Goal: Task Accomplishment & Management: Complete application form

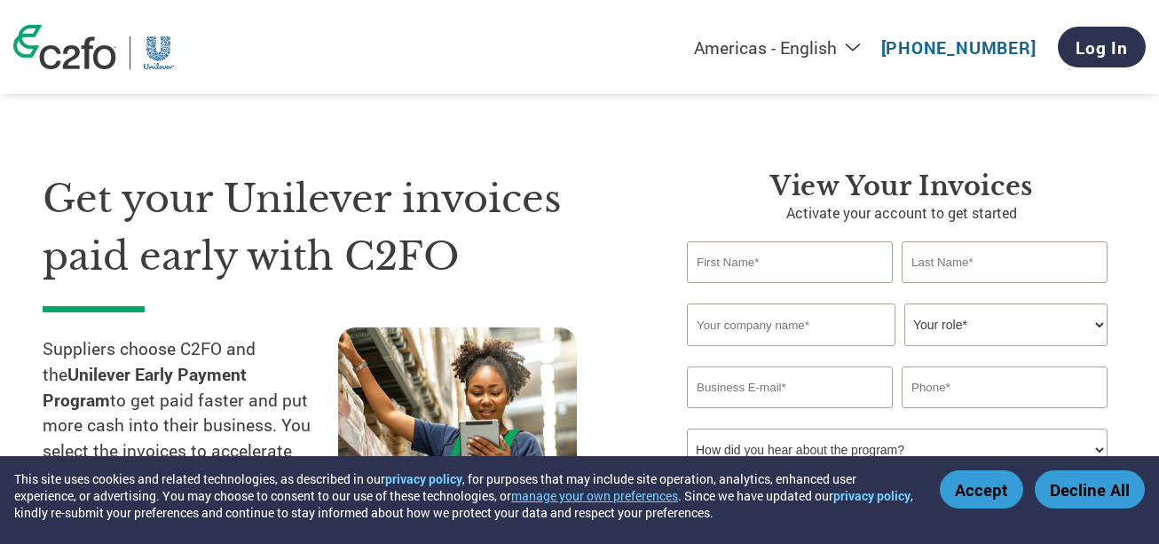
click at [930, 329] on select "Your role* CFO Controller Credit Manager Finance Director Treasurer CEO Preside…" at bounding box center [1005, 324] width 203 height 43
select select "CREDIT_MANAGER"
click at [904, 303] on select "Your role* CFO Controller Credit Manager Finance Director Treasurer CEO Preside…" at bounding box center [1005, 324] width 203 height 43
click at [868, 332] on input "text" at bounding box center [791, 324] width 208 height 43
type input "[PERSON_NAME] [PERSON_NAME]"
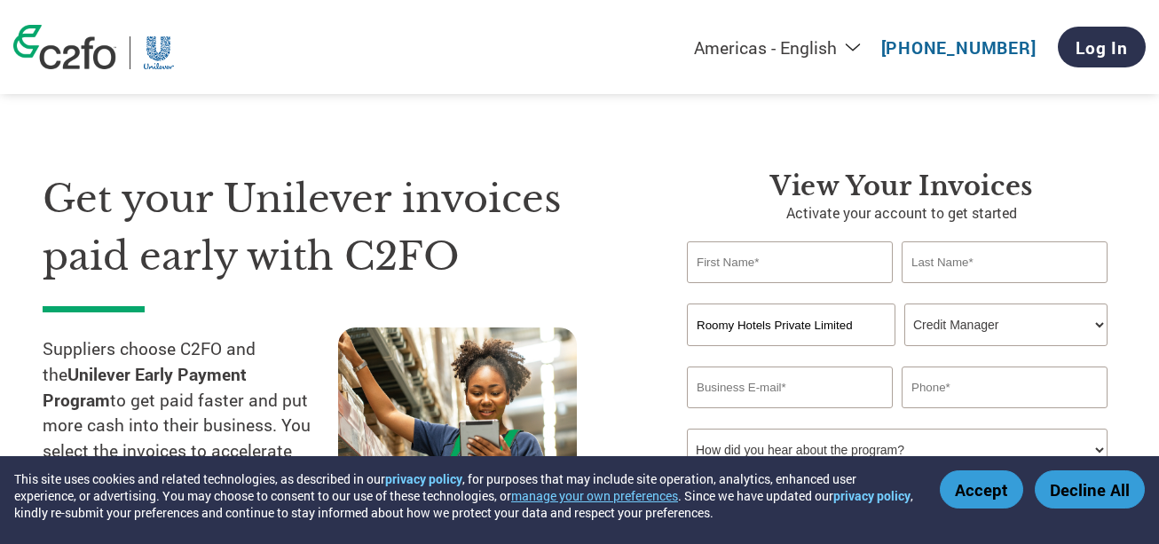
type input "Roomy Hotels Private Limited"
type input "Adeel"
type input "[PERSON_NAME]"
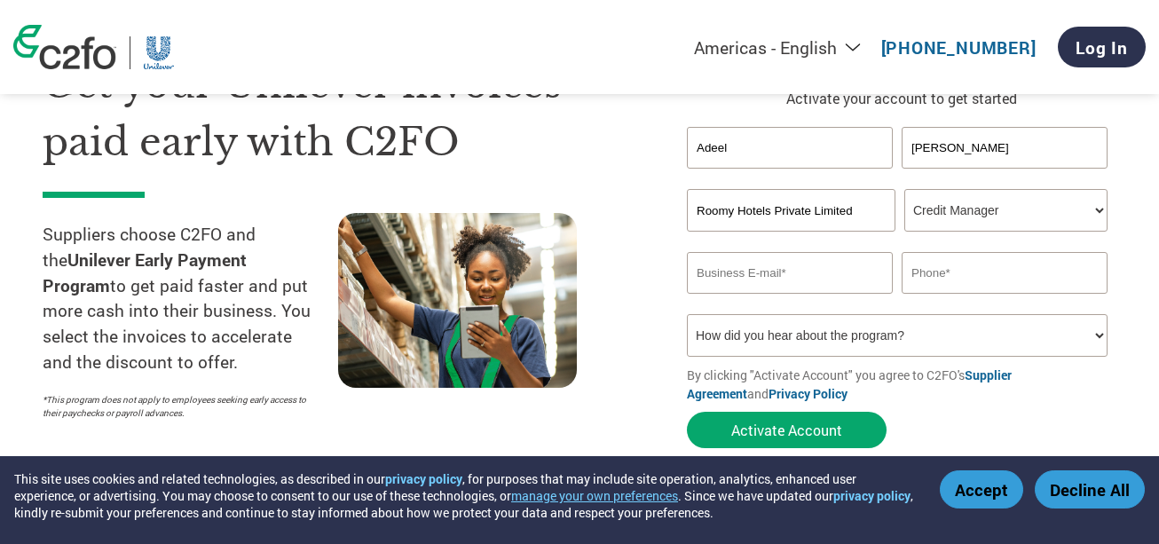
scroll to position [136, 0]
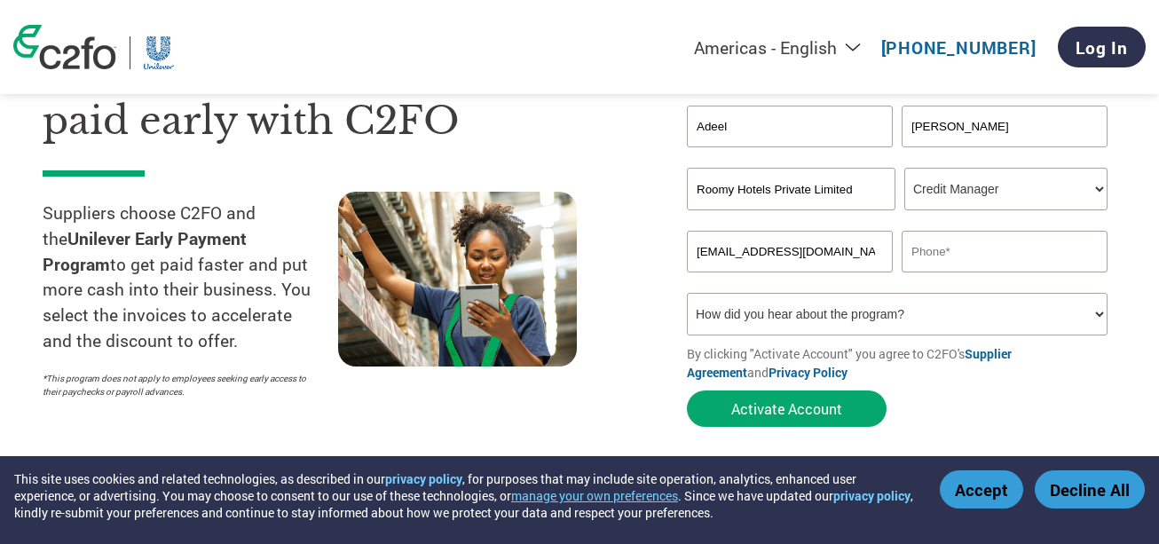
type input "[EMAIL_ADDRESS][DOMAIN_NAME]"
click at [1053, 232] on input "text" at bounding box center [1004, 252] width 206 height 42
paste input "[PHONE_NUMBER]"
type input "[PHONE_NUMBER]"
click at [859, 301] on select "How did you hear about the program? Received a letter Email Social Media Online…" at bounding box center [897, 314] width 420 height 43
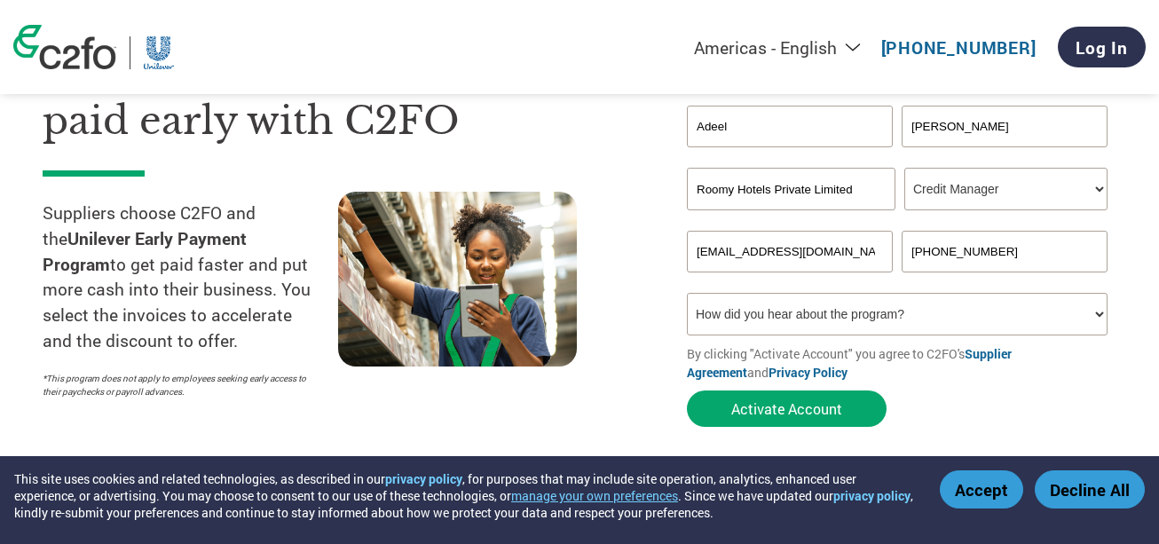
click at [853, 303] on select "How did you hear about the program? Received a letter Email Social Media Online…" at bounding box center [897, 314] width 420 height 43
click at [953, 301] on select "How did you hear about the program? Received a letter Email Social Media Online…" at bounding box center [897, 314] width 420 height 43
select select "Email"
click at [687, 293] on select "How did you hear about the program? Received a letter Email Social Media Online…" at bounding box center [897, 314] width 420 height 43
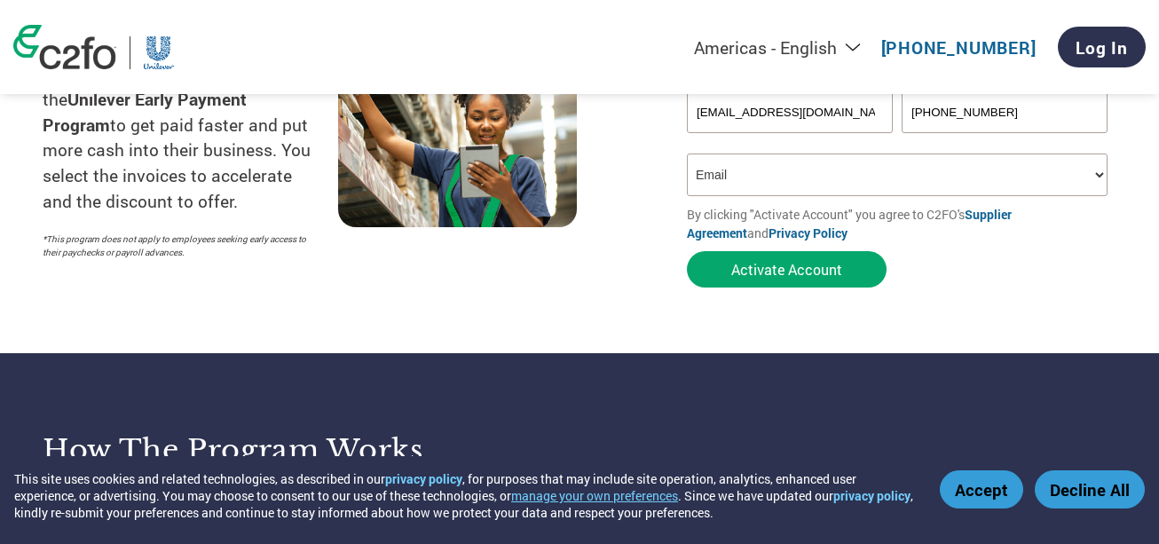
scroll to position [313, 0]
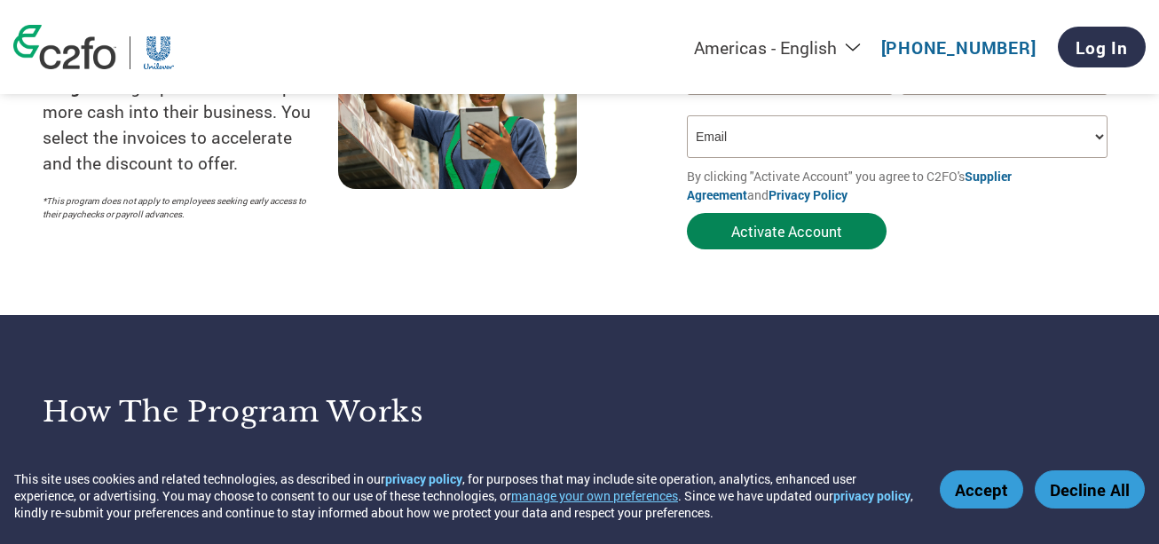
click at [831, 226] on button "Activate Account" at bounding box center [787, 231] width 200 height 36
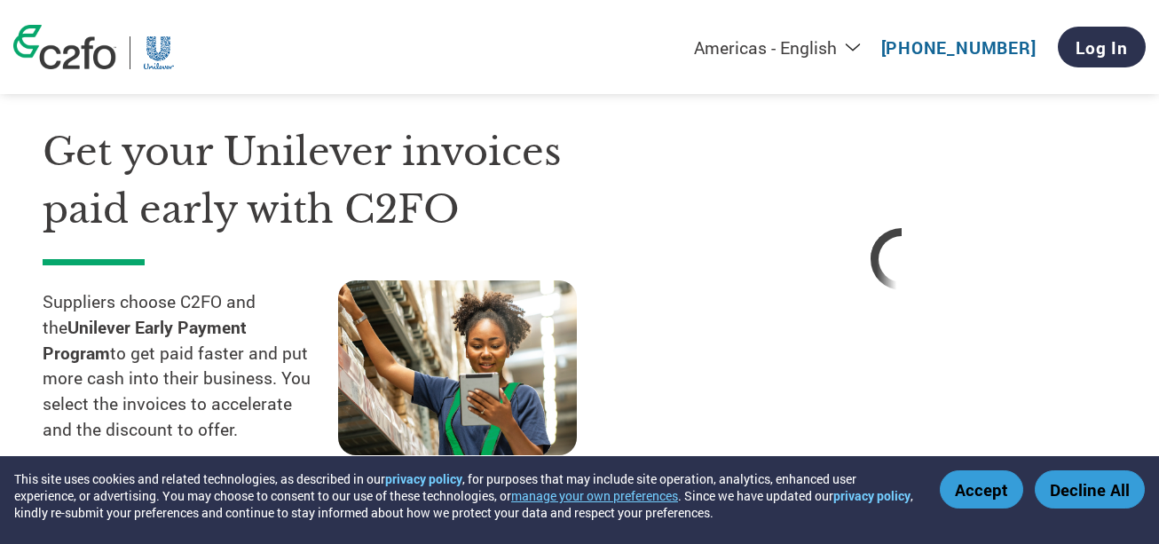
scroll to position [136, 0]
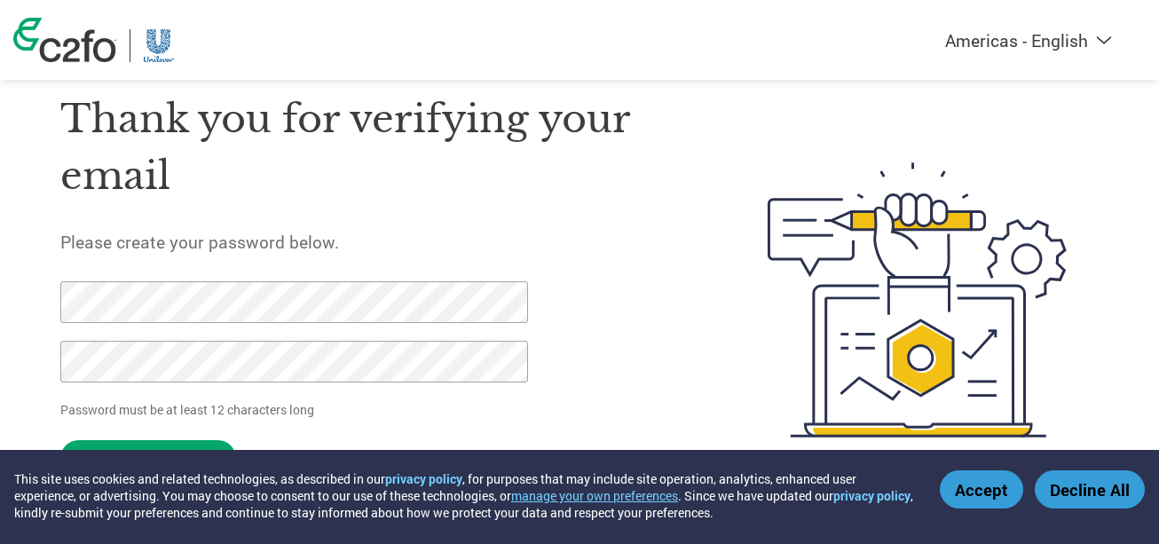
scroll to position [86, 0]
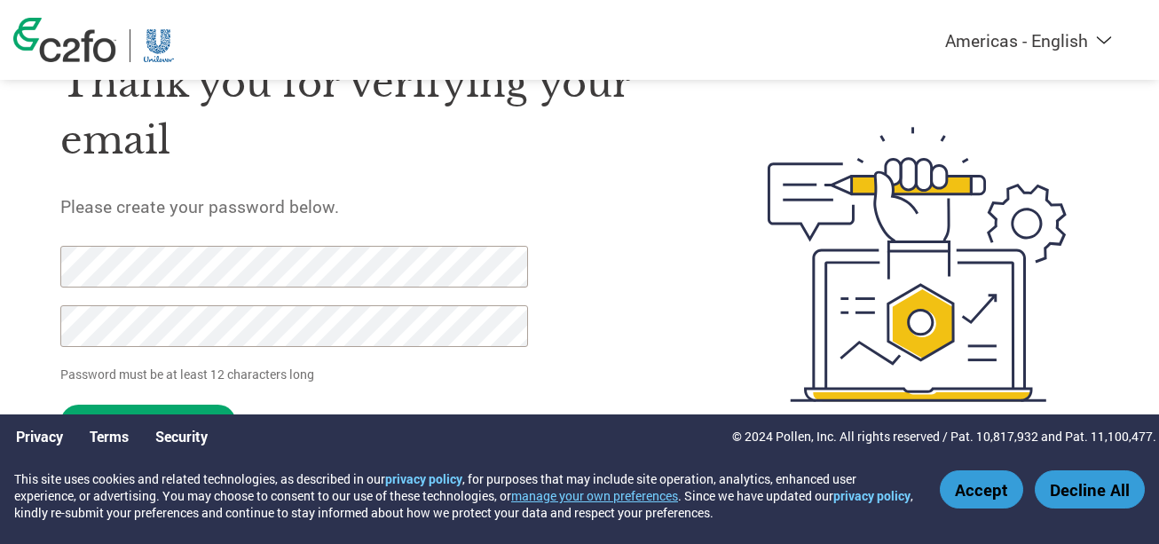
click at [657, 290] on div "Thank you for verifying your email Please create your password below. Password …" at bounding box center [371, 264] width 623 height 470
click at [947, 495] on button "Accept" at bounding box center [980, 489] width 83 height 38
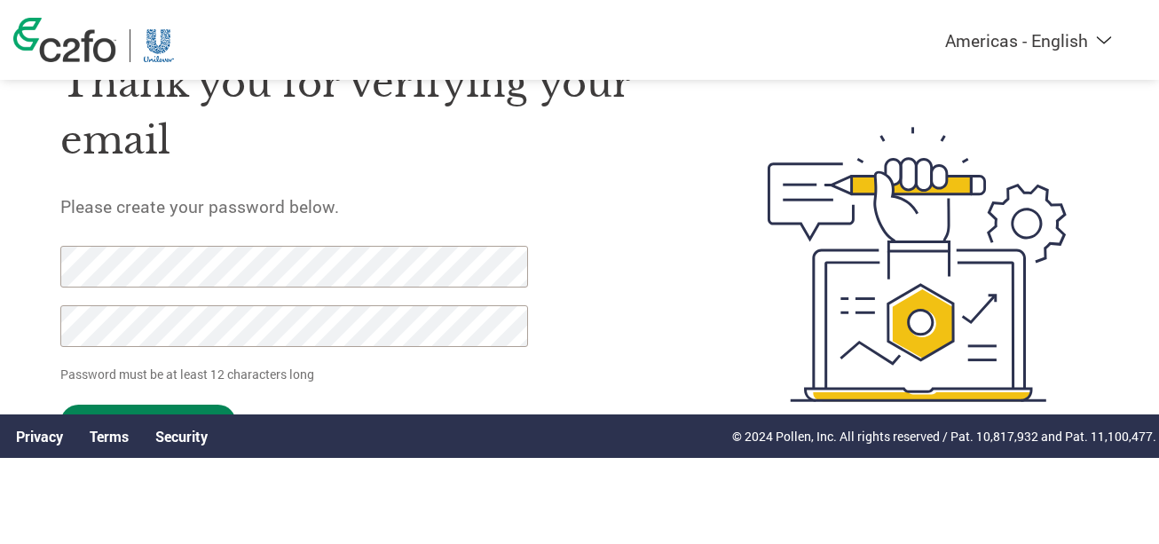
click at [173, 405] on input "Set Password" at bounding box center [148, 423] width 176 height 36
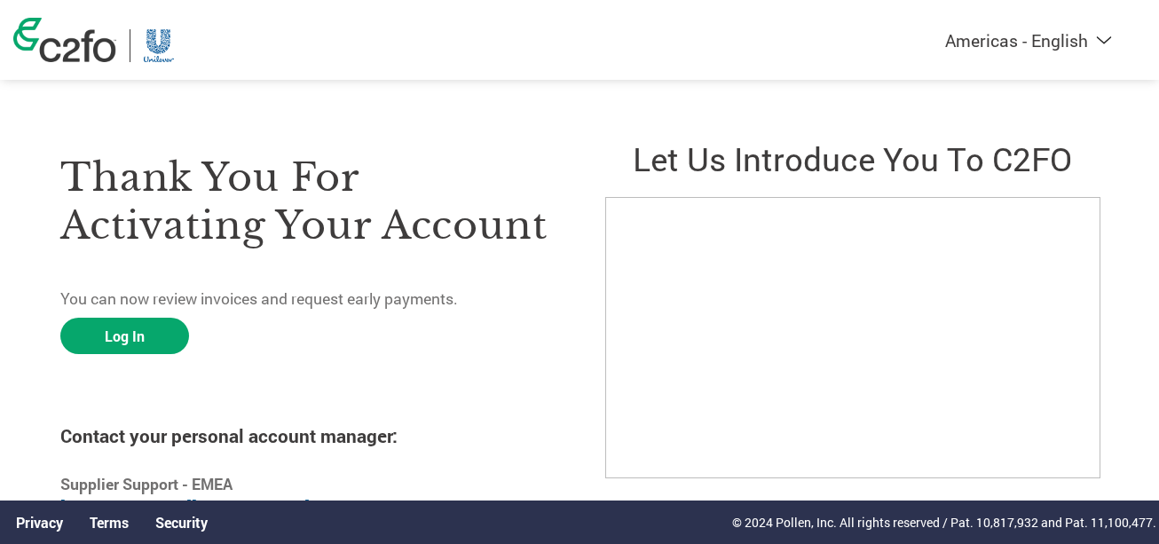
scroll to position [59, 0]
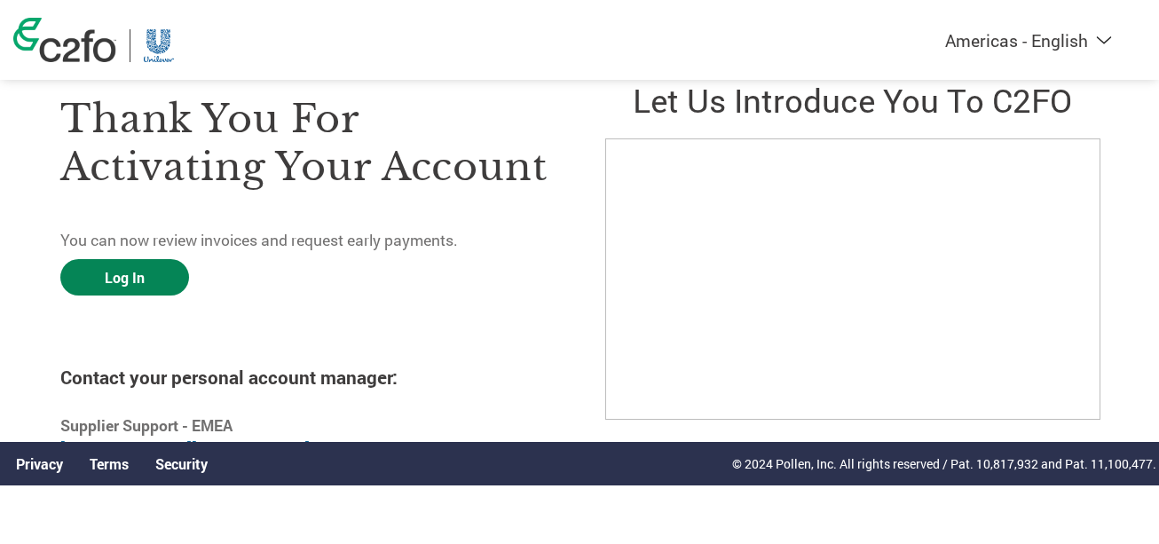
click at [117, 277] on link "Log In" at bounding box center [124, 277] width 129 height 36
